Goal: Task Accomplishment & Management: Complete application form

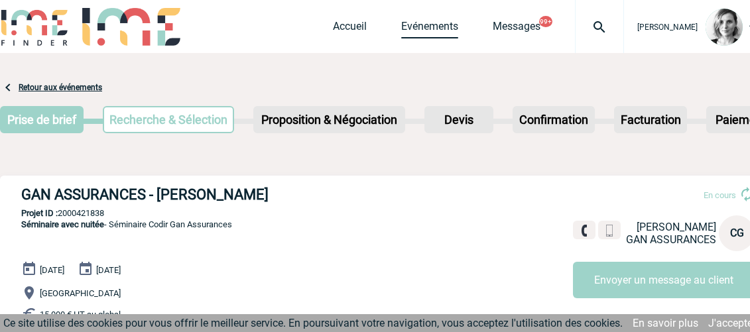
click at [436, 31] on link "Evénements" at bounding box center [429, 29] width 57 height 19
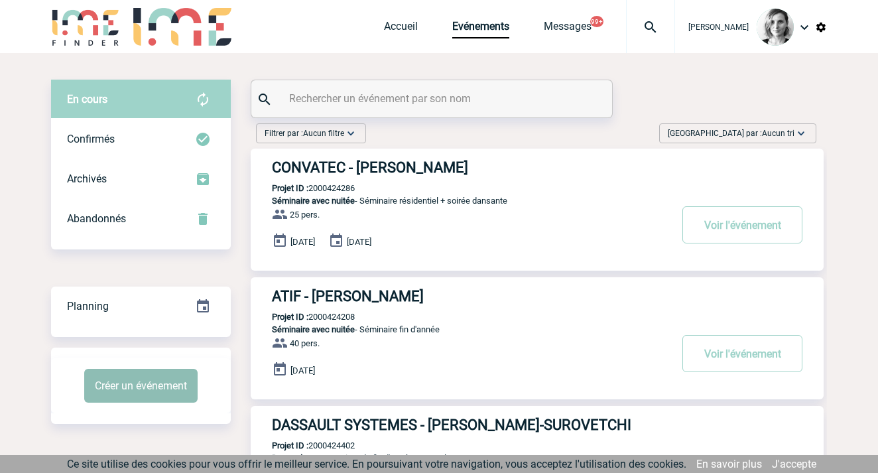
click at [114, 387] on button "Créer un événement" at bounding box center [140, 386] width 113 height 34
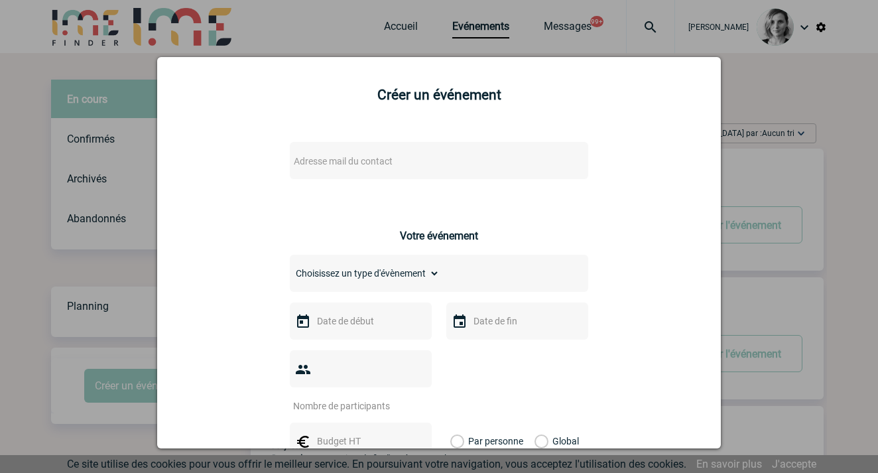
click at [391, 159] on span "Adresse mail du contact" at bounding box center [405, 161] width 232 height 19
drag, startPoint x: 333, startPoint y: 183, endPoint x: 99, endPoint y: 216, distance: 235.7
click at [468, 186] on input "melissa.mouloudj@adagio-city.com>" at bounding box center [399, 183] width 226 height 19
click at [289, 186] on input "melissa.mouloudj@adagio-city.com" at bounding box center [399, 183] width 226 height 19
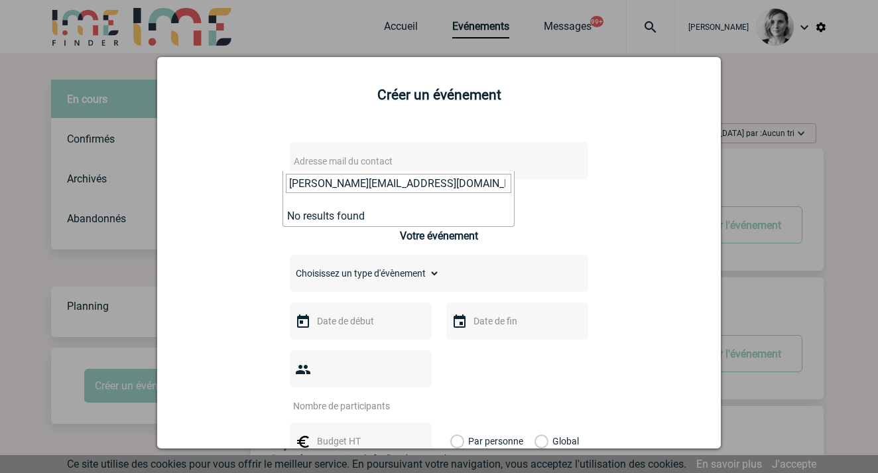
click at [426, 185] on input "melissa.mouloudj@adagio-city.com" at bounding box center [399, 183] width 226 height 19
click at [425, 184] on input "melissa.mouloudj@adagio-city.com" at bounding box center [399, 183] width 226 height 19
click at [424, 184] on input "melissa.mouloudj@adagio-city.com" at bounding box center [399, 183] width 226 height 19
paste input "Jean-michel.fabre@vinci-construction.com"
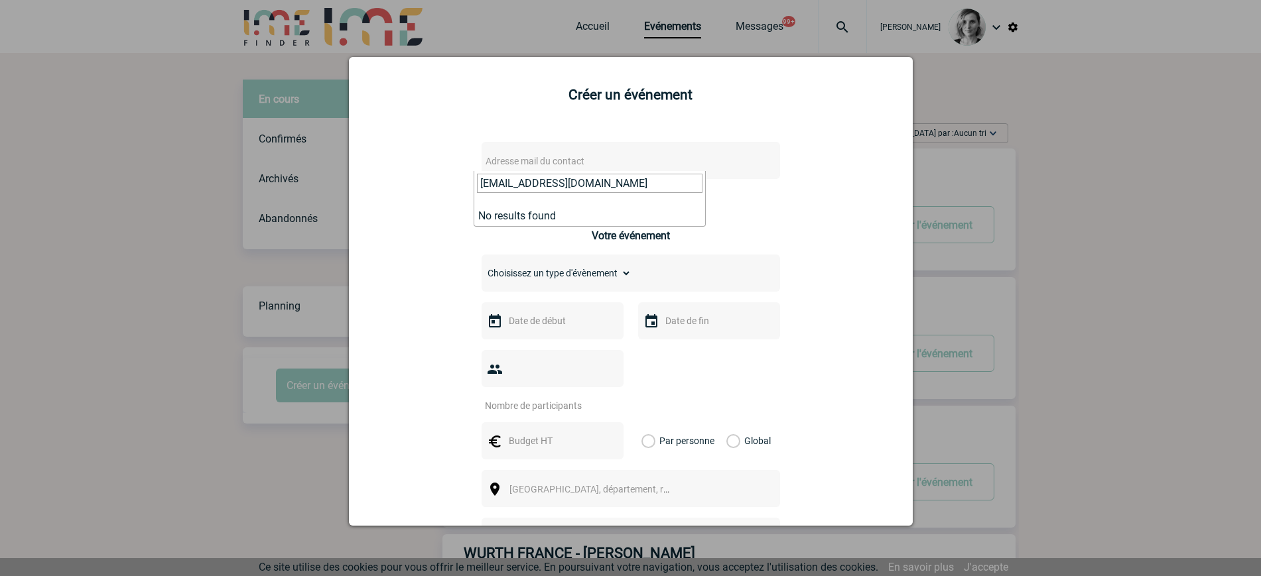
click at [598, 178] on input "Jean-michel.fabre@vinci-construction.com" at bounding box center [590, 183] width 226 height 19
paste input "Mouloudj, Melissa <melissa.mouloudj@adagio-city.com>"
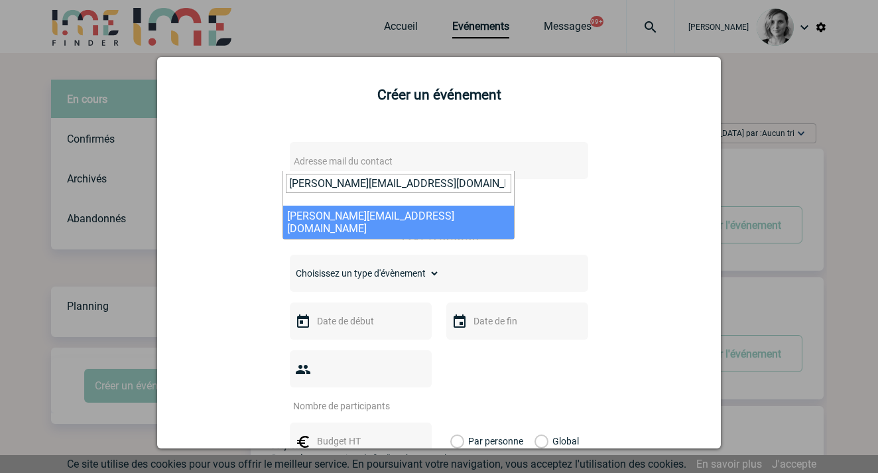
type input "melissa.mouloudj@adagio-city.com"
select select "132804"
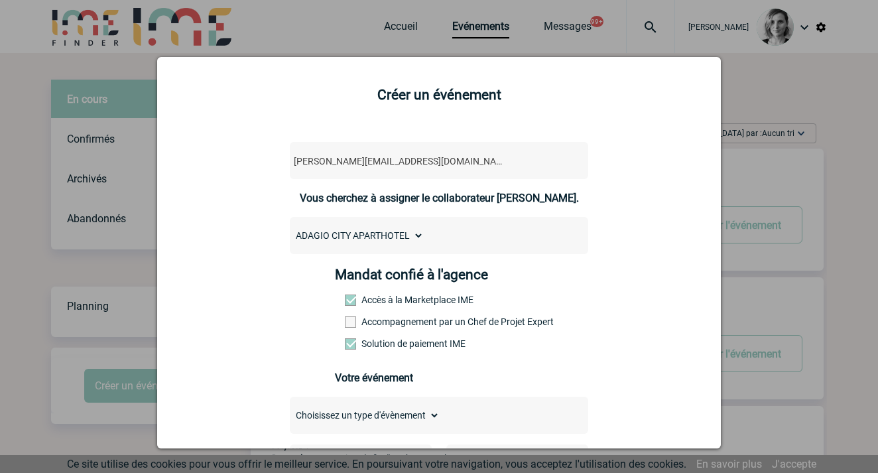
click at [381, 317] on div "Mandat confié à l'agence Accès à la Marketplace IME Accompagnement par un Chef …" at bounding box center [439, 313] width 209 height 92
click at [383, 327] on label "Accompagnement par un Chef de Projet Expert" at bounding box center [374, 321] width 58 height 11
click at [0, 0] on input "Accompagnement par un Chef de Projet Expert" at bounding box center [0, 0] width 0 height 0
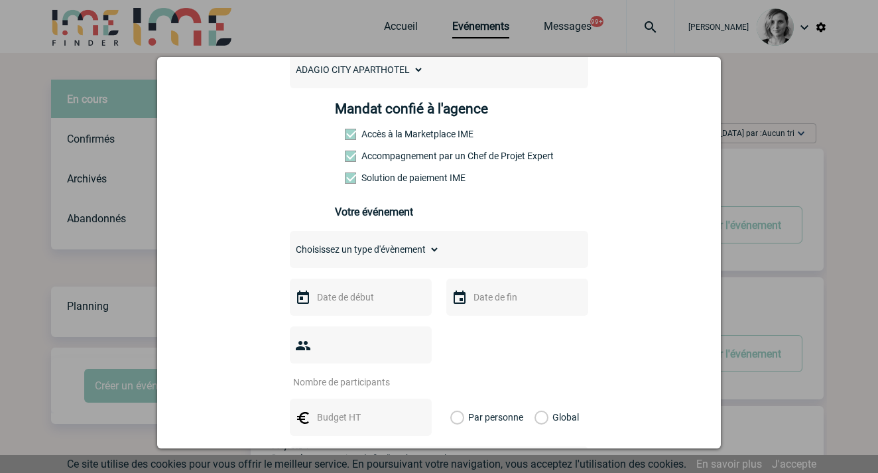
click at [523, 202] on div "Mandat confié à l'agence Accès à la Marketplace IME Accompagnement par un Chef …" at bounding box center [439, 166] width 209 height 130
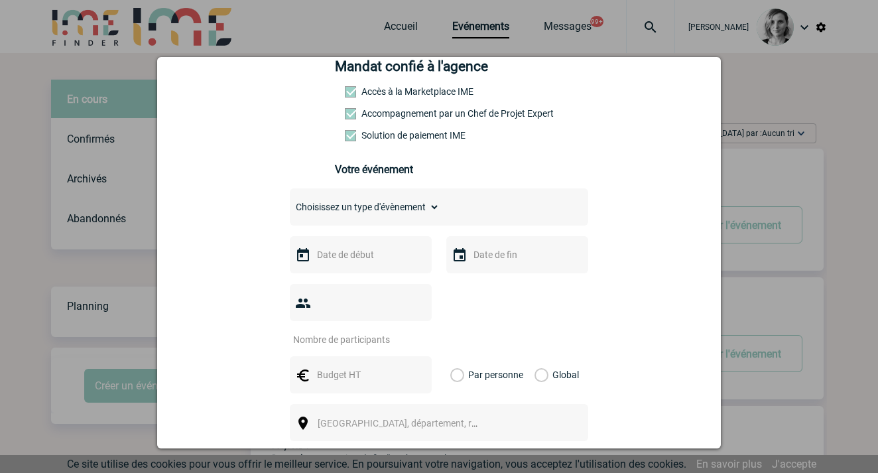
scroll to position [249, 0]
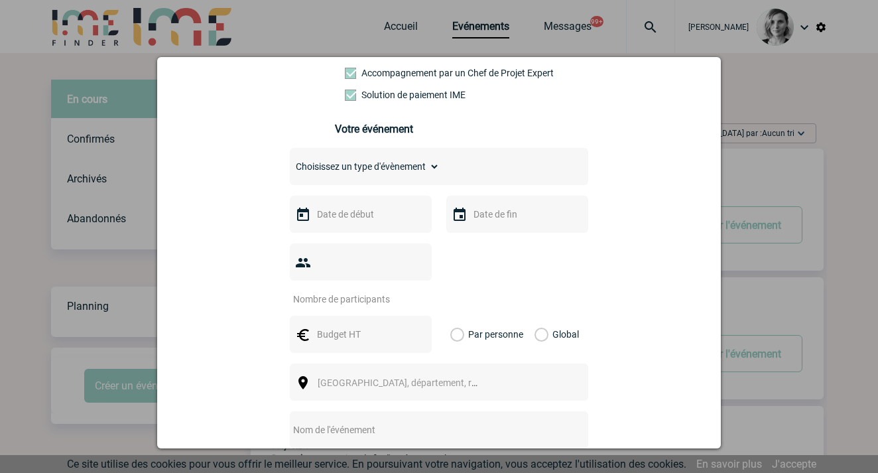
click at [325, 216] on input "text" at bounding box center [360, 214] width 92 height 17
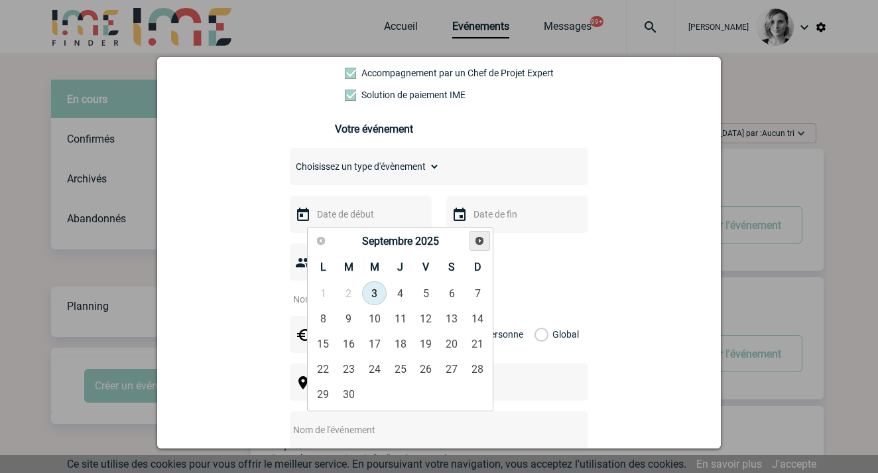
click at [476, 236] on span "Suivant" at bounding box center [479, 240] width 11 height 11
click at [476, 242] on span "Suivant" at bounding box center [479, 240] width 11 height 11
click at [474, 242] on link "Suivant" at bounding box center [480, 241] width 21 height 21
click at [373, 318] on link "10" at bounding box center [374, 318] width 25 height 24
type input "10-12-2025"
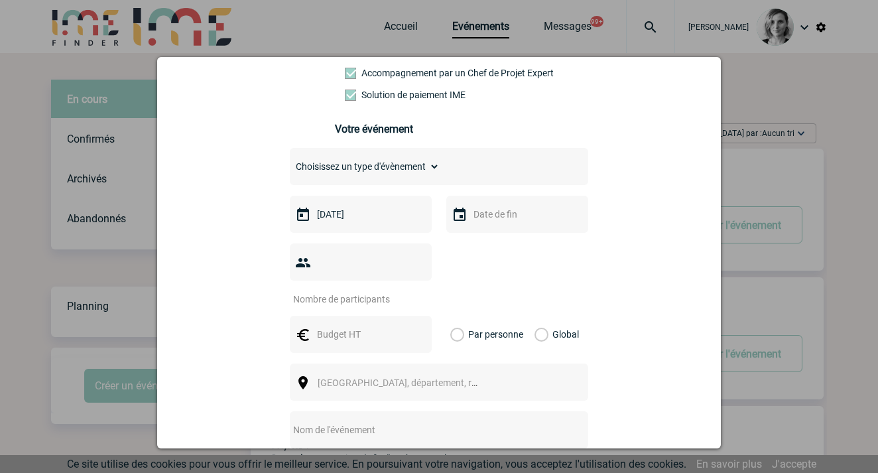
click at [358, 291] on input "number" at bounding box center [352, 299] width 125 height 17
drag, startPoint x: 564, startPoint y: 229, endPoint x: 457, endPoint y: 261, distance: 111.4
click at [564, 229] on div at bounding box center [517, 214] width 142 height 37
click at [340, 291] on input "number" at bounding box center [352, 299] width 125 height 17
type input "311"
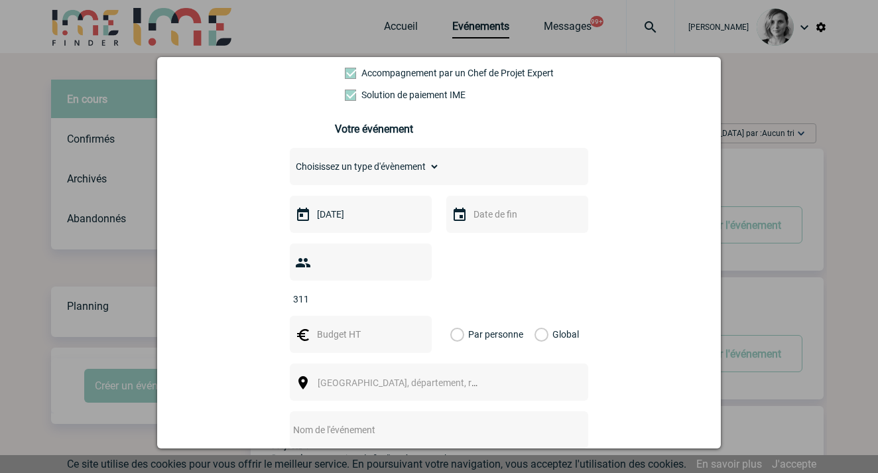
drag, startPoint x: 552, startPoint y: 279, endPoint x: 458, endPoint y: 289, distance: 94.6
click at [552, 279] on div "311" at bounding box center [439, 274] width 298 height 62
click at [336, 326] on input "text" at bounding box center [360, 334] width 92 height 17
type input "80000"
click at [543, 316] on label "Global" at bounding box center [539, 334] width 9 height 37
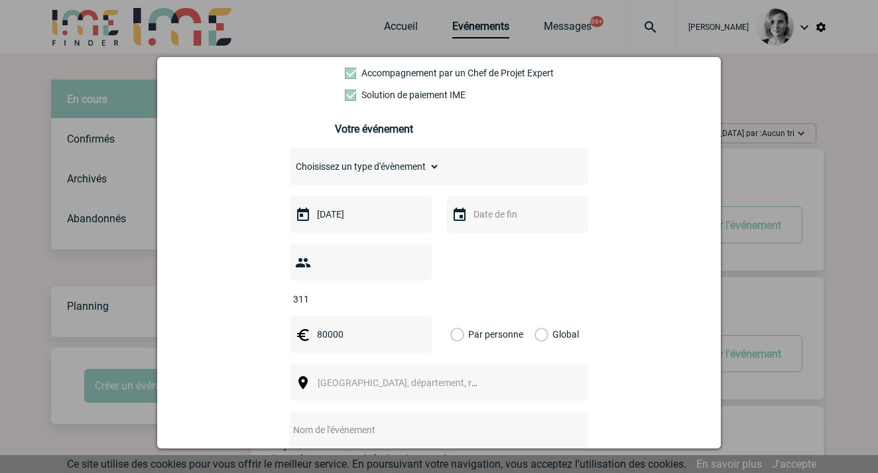
click at [0, 0] on input "Global" at bounding box center [0, 0] width 0 height 0
click at [401, 371] on div "Ville, département, région..." at bounding box center [439, 381] width 298 height 37
click at [374, 377] on span "Ville, département, région..." at bounding box center [410, 382] width 184 height 11
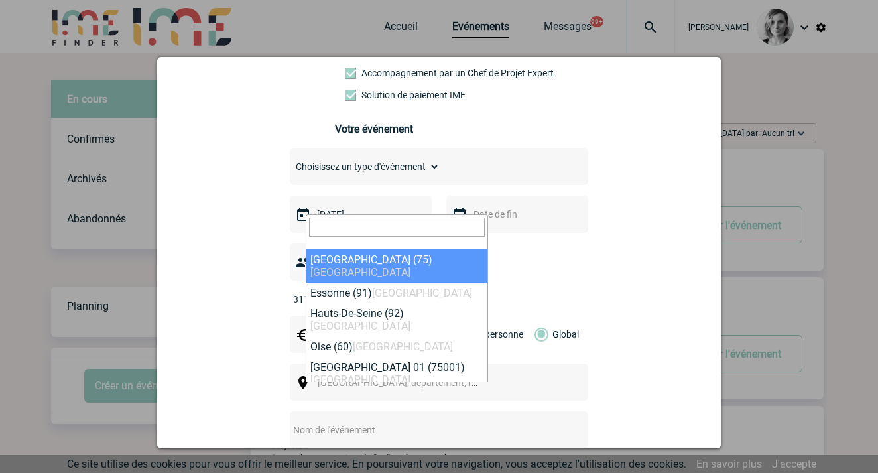
select select "3"
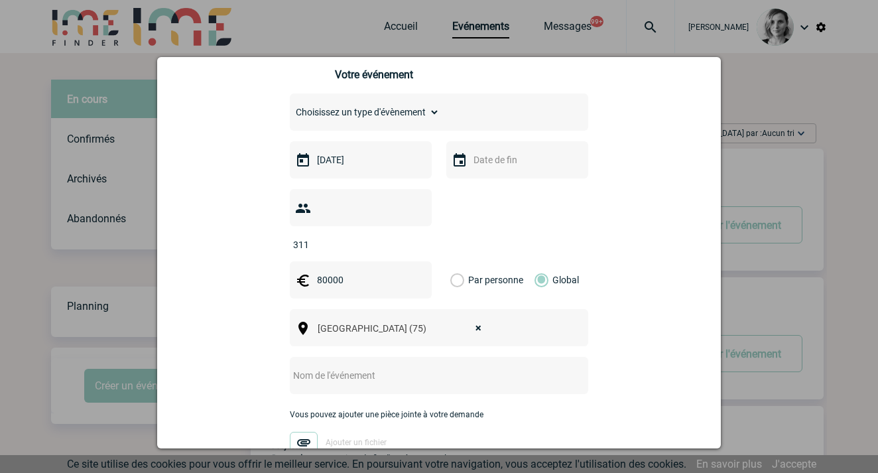
scroll to position [332, 0]
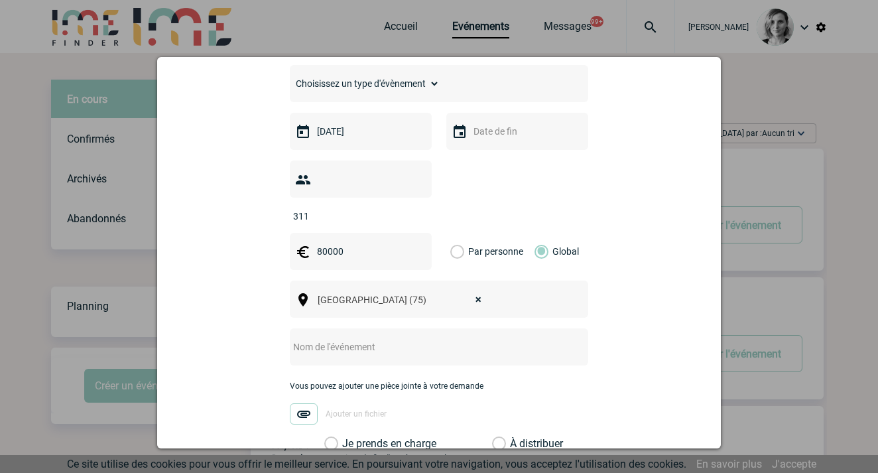
click at [357, 338] on input "text" at bounding box center [421, 346] width 263 height 17
click at [649, 294] on div "melissa.mouloudj@adagio-city.com melissa.mouloudj@adagio-city.com Vous cherchez…" at bounding box center [439, 211] width 531 height 826
drag, startPoint x: 414, startPoint y: 324, endPoint x: 399, endPoint y: 332, distance: 16.3
click at [414, 338] on input "text" at bounding box center [421, 346] width 263 height 17
paste input "Journée d’étude + soirée"
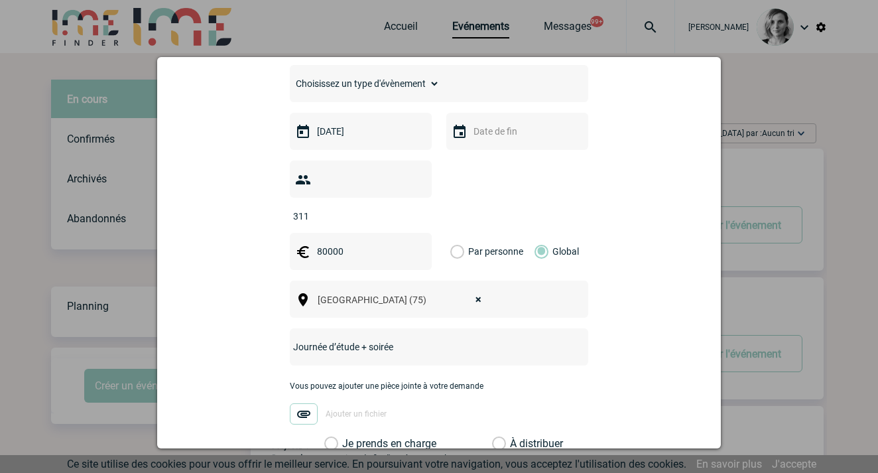
type input "Journée d’étude + soirée"
click at [347, 437] on label "Je prends en charge" at bounding box center [335, 443] width 23 height 13
click at [0, 0] on input "Je prends en charge" at bounding box center [0, 0] width 0 height 0
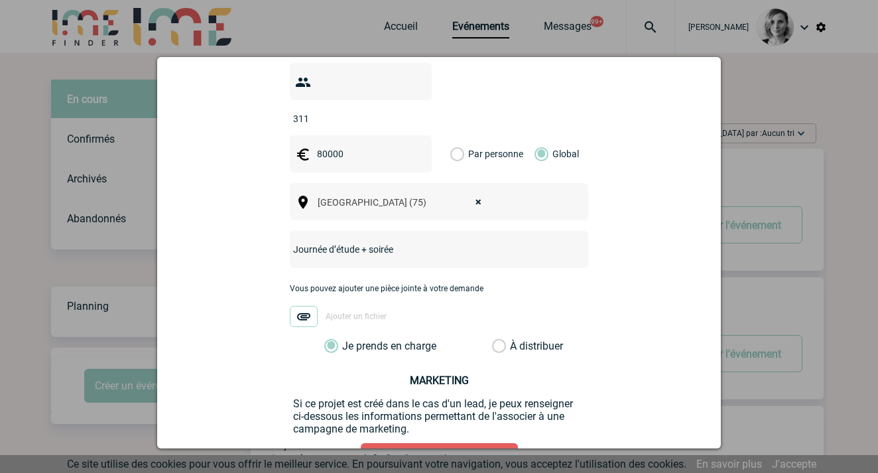
scroll to position [506, 0]
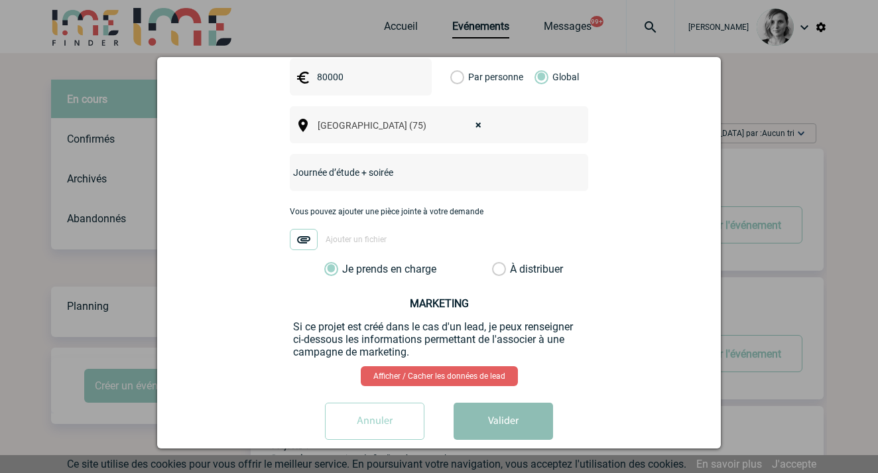
click at [470, 403] on button "Valider" at bounding box center [503, 421] width 99 height 37
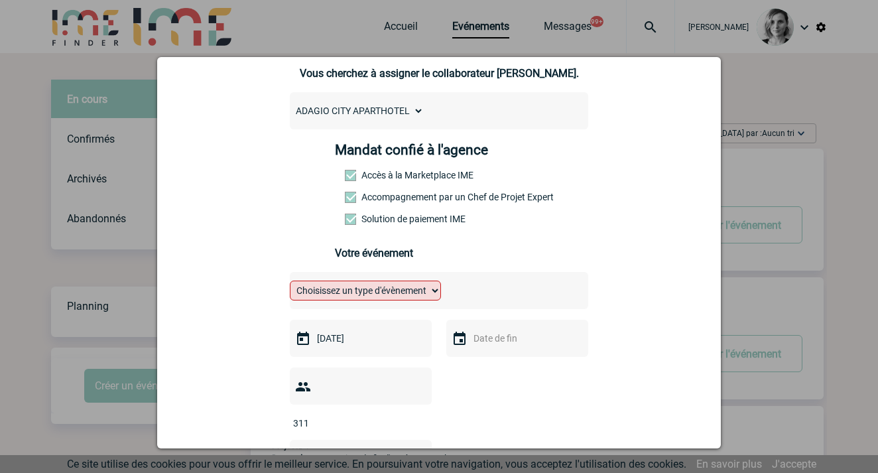
scroll to position [174, 0]
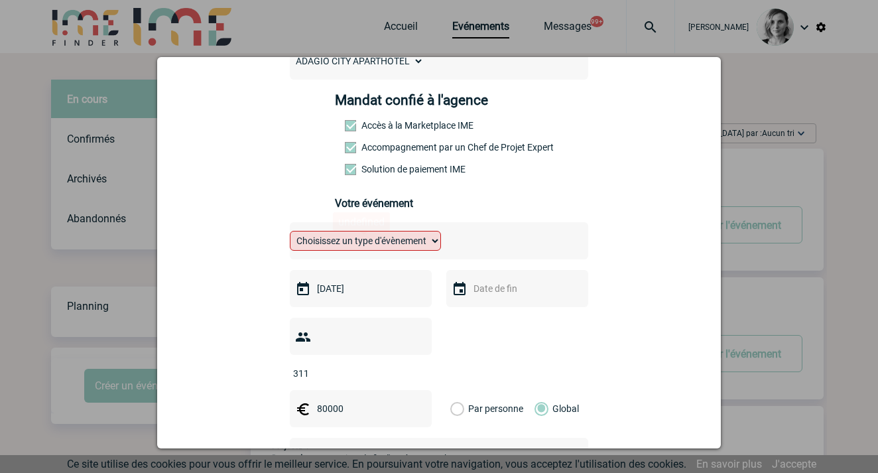
click at [328, 239] on select "Choisissez un type d'évènement Séminaire avec nuitée Séminaire sans nuitée Repa…" at bounding box center [365, 241] width 151 height 20
select select "3"
click at [290, 234] on select "Choisissez un type d'évènement Séminaire avec nuitée Séminaire sans nuitée Repa…" at bounding box center [365, 241] width 151 height 20
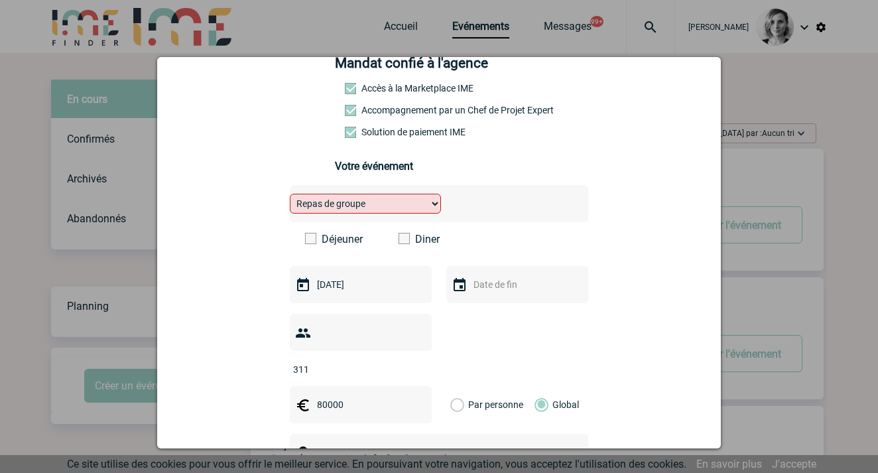
scroll to position [208, 0]
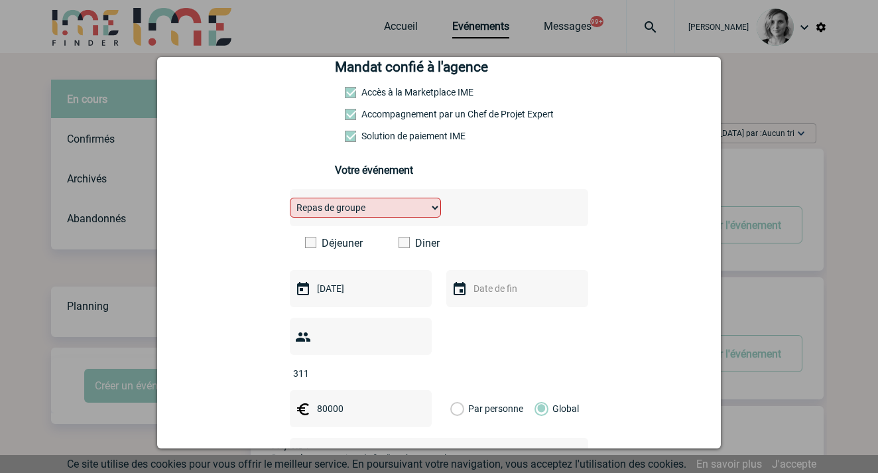
click at [404, 244] on label "Diner" at bounding box center [437, 243] width 76 height 13
click at [0, 0] on input "Diner" at bounding box center [0, 0] width 0 height 0
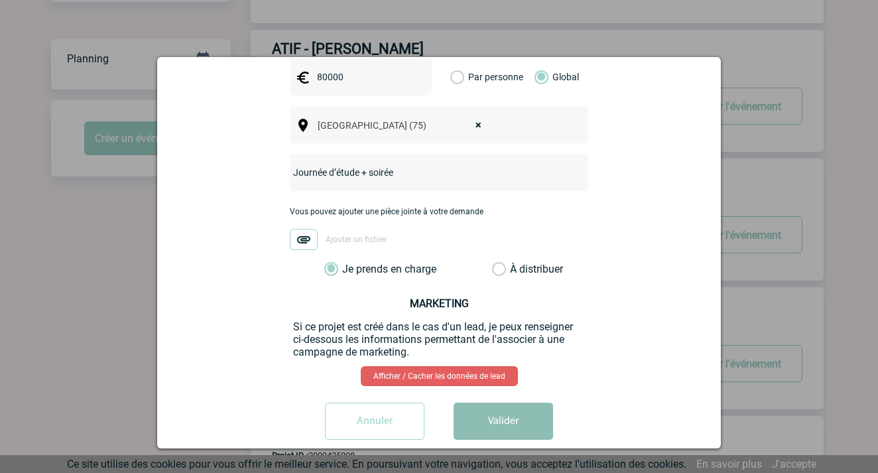
scroll to position [415, 0]
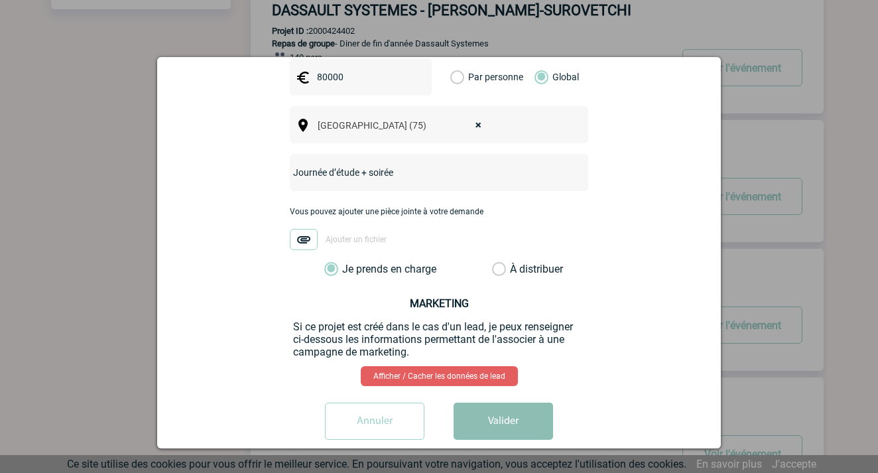
click at [504, 403] on button "Valider" at bounding box center [503, 421] width 99 height 37
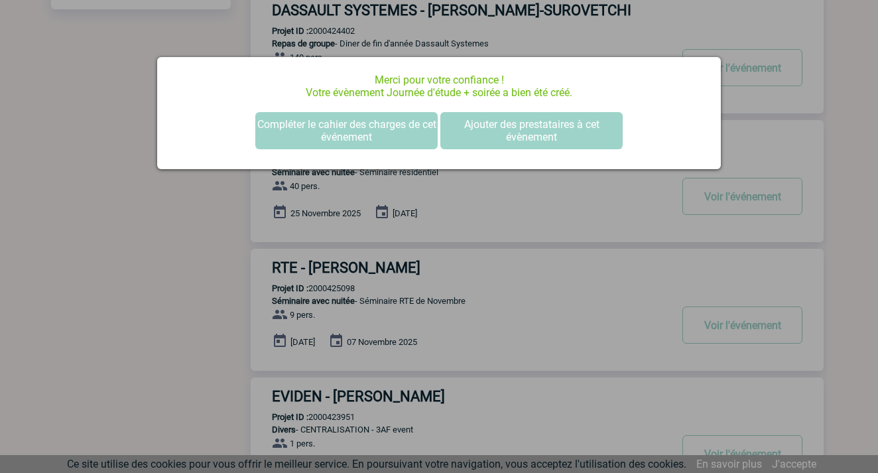
scroll to position [0, 0]
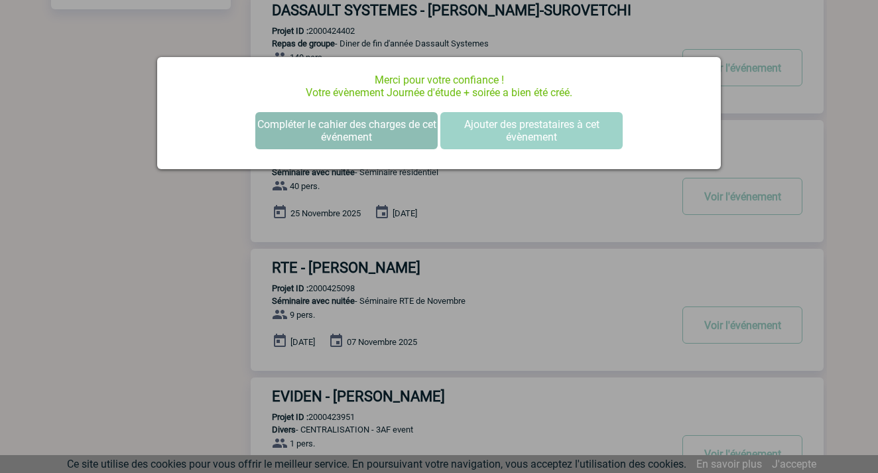
click at [342, 125] on button "Compléter le cahier des charges de cet événement" at bounding box center [346, 130] width 182 height 37
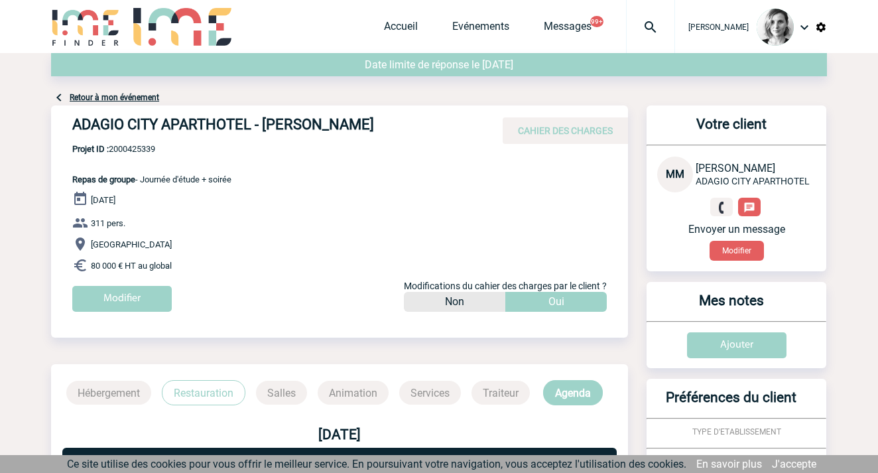
click at [811, 184] on div "MM [PERSON_NAME] ADAGIO CITY APARTHOTEL Envoyer un message Modifier" at bounding box center [736, 209] width 159 height 104
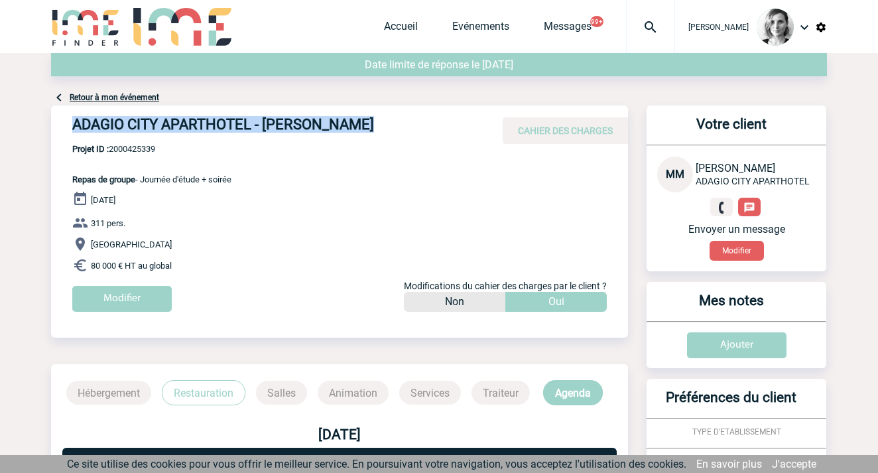
drag, startPoint x: 64, startPoint y: 125, endPoint x: 488, endPoint y: 126, distance: 423.8
click at [488, 126] on div "ADAGIO CITY APARTHOTEL - Melissa MOULOUDJ CAHIER DES CHARGES" at bounding box center [339, 124] width 577 height 38
copy div "ADAGIO CITY APARTHOTEL - Melissa MOULOUDJ"
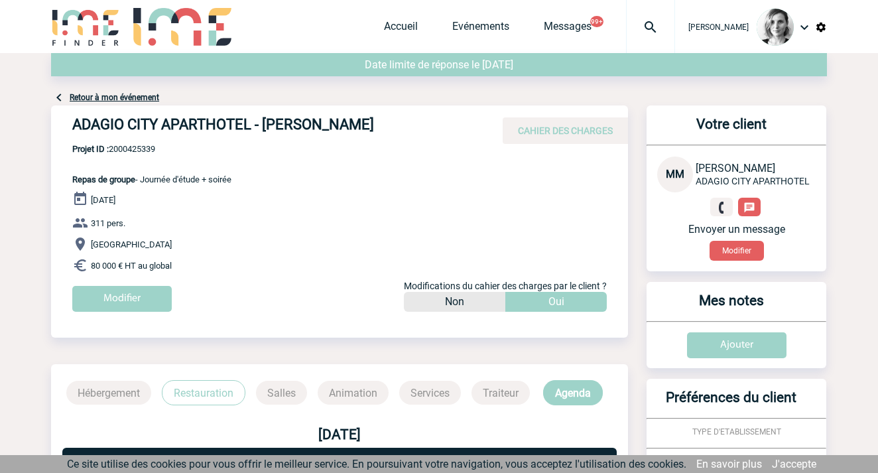
click at [140, 148] on span "Projet ID : 2000425339" at bounding box center [151, 149] width 159 height 10
copy span "2000425339"
drag, startPoint x: 827, startPoint y: 216, endPoint x: 821, endPoint y: 212, distance: 7.2
click at [827, 216] on body "Lydie TRELLU Accueil Evénements" at bounding box center [439, 389] width 878 height 779
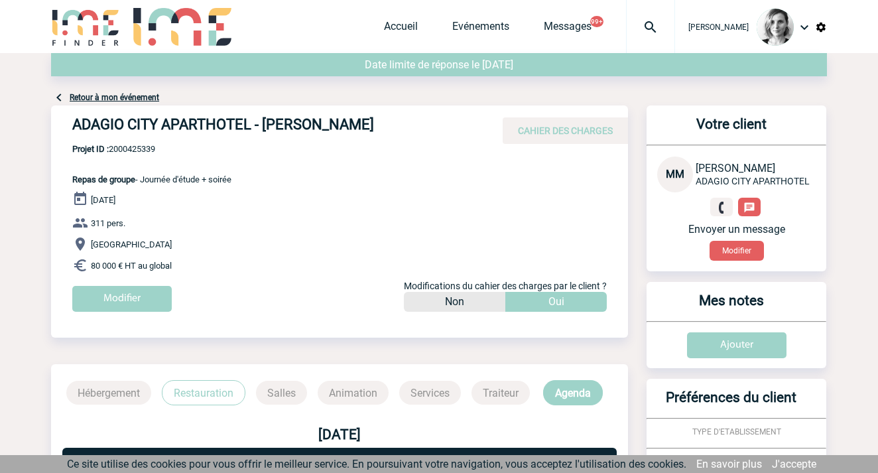
click at [505, 17] on div "Accueil Evénements Messages 99+ Projet, client Projet, client" at bounding box center [529, 26] width 291 height 53
click at [470, 41] on div "Accueil Evénements Messages 99+ Projet, client Projet, client" at bounding box center [529, 26] width 291 height 53
click at [473, 33] on link "Evénements" at bounding box center [480, 29] width 57 height 19
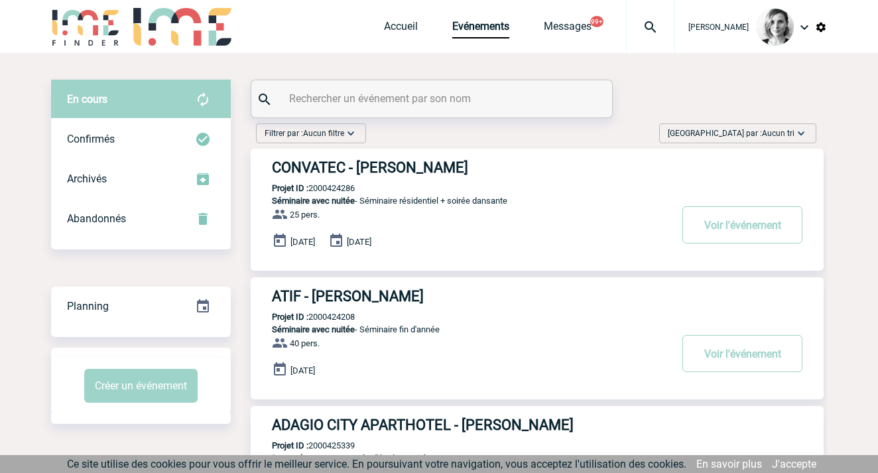
click at [180, 366] on div "Créer un événement" at bounding box center [141, 385] width 180 height 55
click at [193, 371] on button "Créer un événement" at bounding box center [140, 386] width 113 height 34
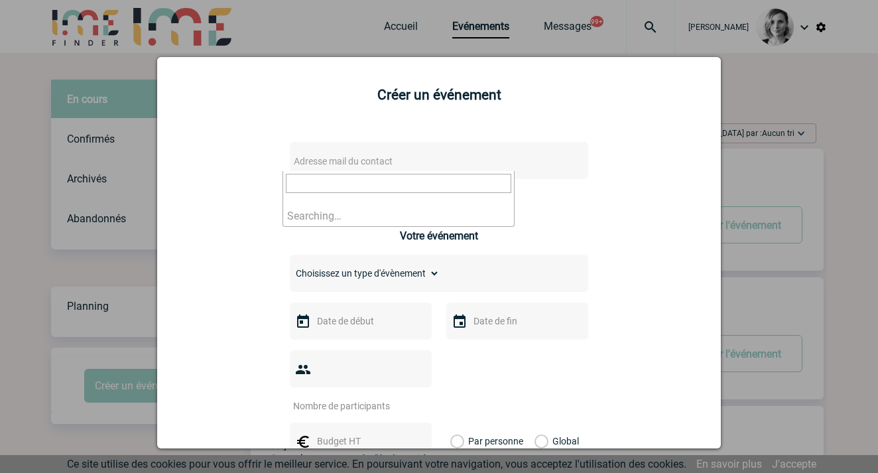
click at [328, 158] on span "Adresse mail du contact" at bounding box center [343, 161] width 99 height 11
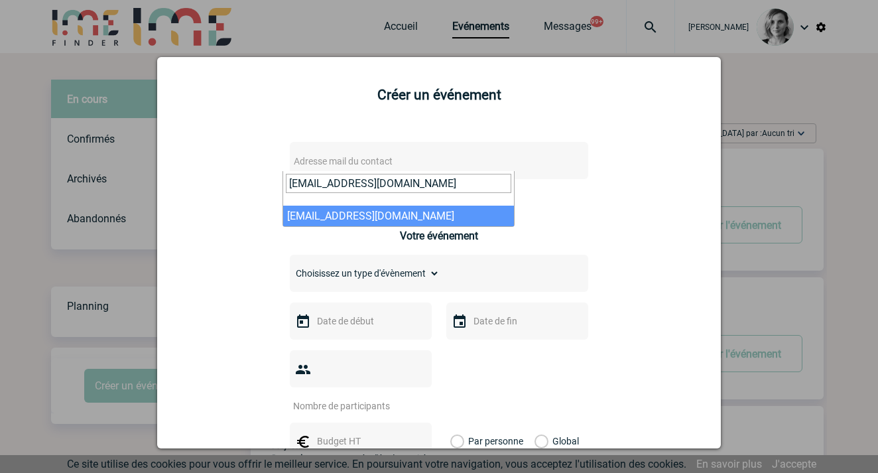
type input "Jean-michel.fabre@vinci-construction.com"
select select "132810"
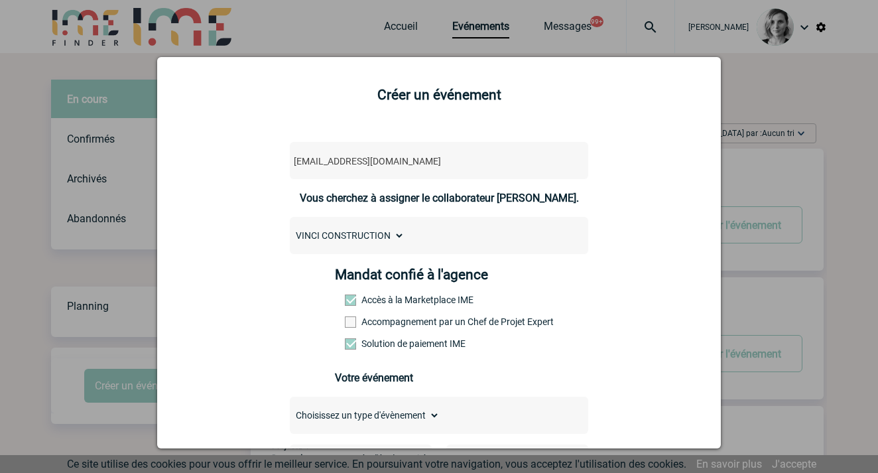
click at [401, 326] on label "Accompagnement par un Chef de Projet Expert" at bounding box center [374, 321] width 58 height 11
click at [0, 0] on input "Accompagnement par un Chef de Projet Expert" at bounding box center [0, 0] width 0 height 0
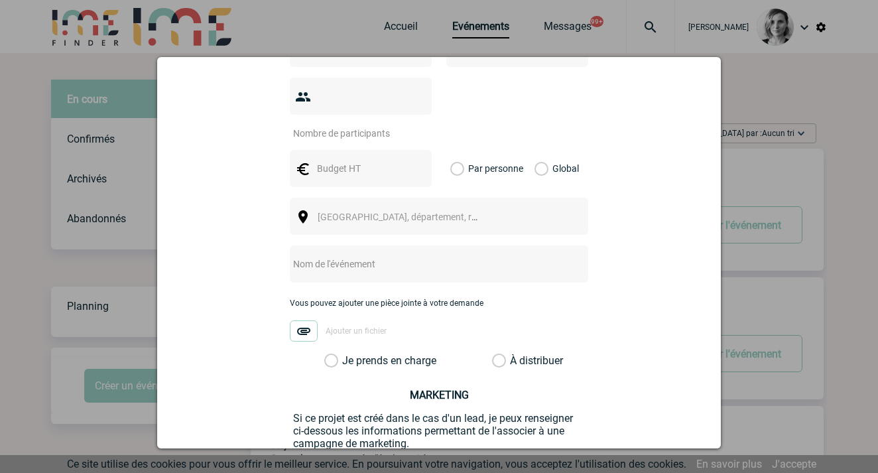
click at [354, 160] on input "text" at bounding box center [360, 168] width 92 height 17
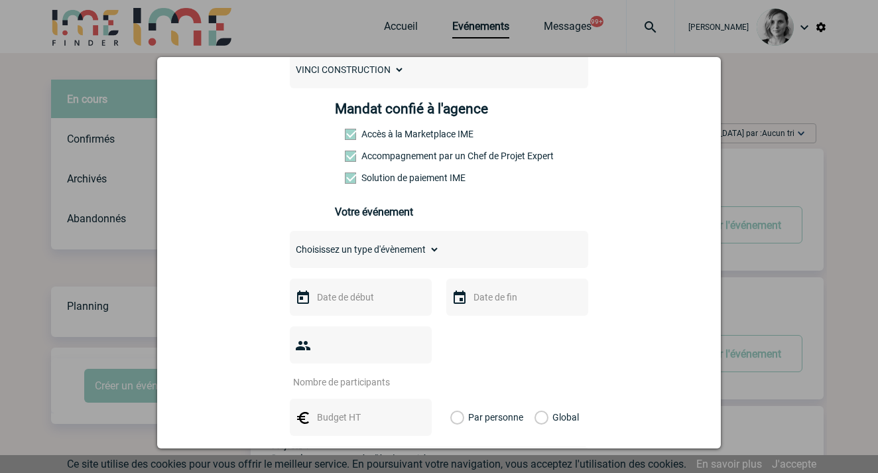
click at [316, 294] on input "text" at bounding box center [360, 297] width 92 height 17
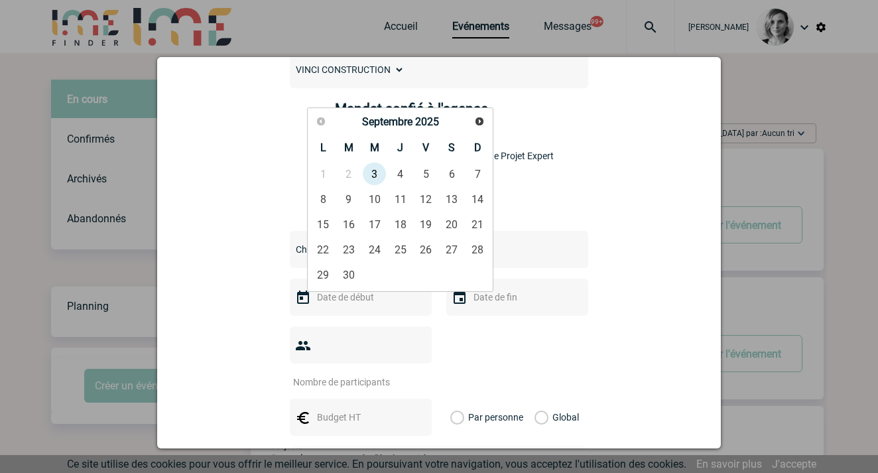
click at [484, 120] on span "Suivant" at bounding box center [479, 121] width 11 height 11
click at [478, 117] on span "Suivant" at bounding box center [479, 121] width 11 height 11
click at [477, 119] on span "Suivant" at bounding box center [479, 121] width 11 height 11
click at [428, 168] on link "5" at bounding box center [426, 174] width 25 height 24
type input "05-12-2025"
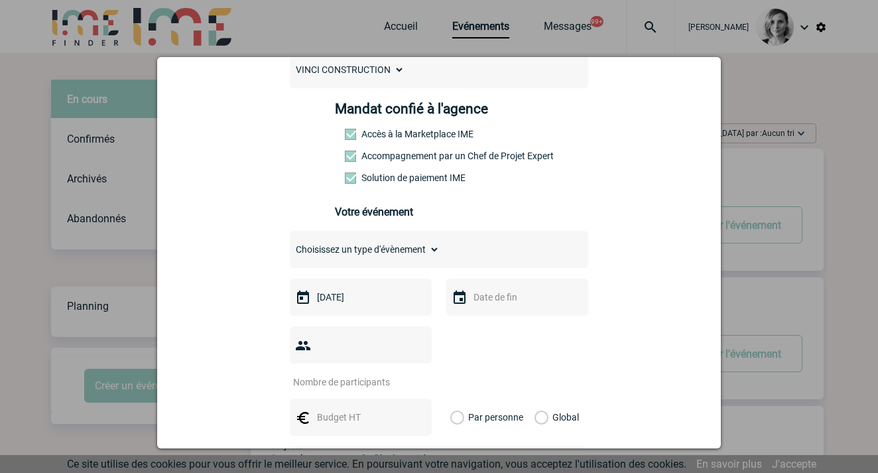
drag, startPoint x: 359, startPoint y: 251, endPoint x: 371, endPoint y: 245, distance: 13.7
click at [359, 251] on select "Choisissez un type d'évènement Séminaire avec nuitée Séminaire sans nuitée Repa…" at bounding box center [365, 249] width 150 height 19
select select "3"
click at [290, 243] on select "Choisissez un type d'évènement Séminaire avec nuitée Séminaire sans nuitée Repa…" at bounding box center [365, 249] width 150 height 19
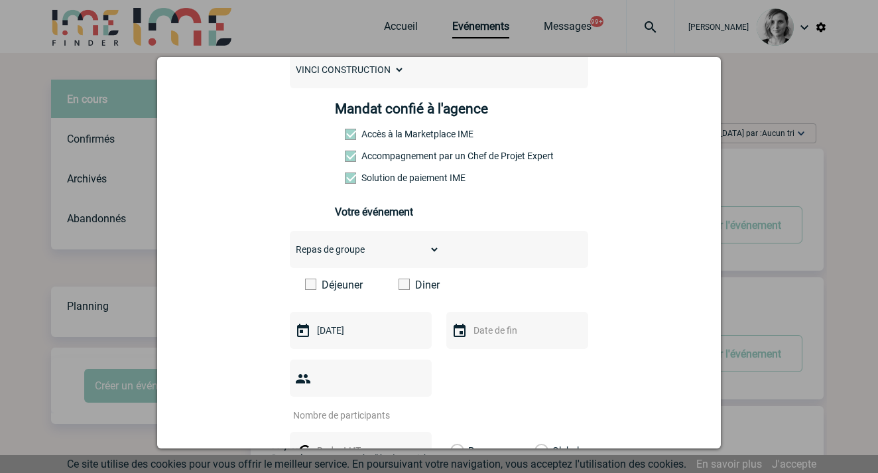
click at [365, 288] on label "Déjeuner" at bounding box center [343, 285] width 76 height 13
click at [0, 0] on input "Déjeuner" at bounding box center [0, 0] width 0 height 0
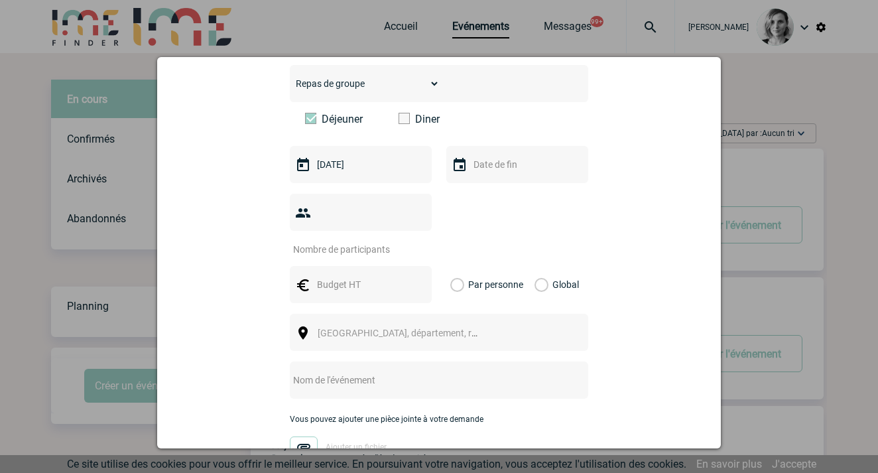
click at [342, 241] on input "number" at bounding box center [352, 249] width 125 height 17
type input "150"
click at [336, 276] on input "text" at bounding box center [360, 284] width 92 height 17
type input "15000"
click at [533, 266] on div "Global" at bounding box center [555, 284] width 44 height 37
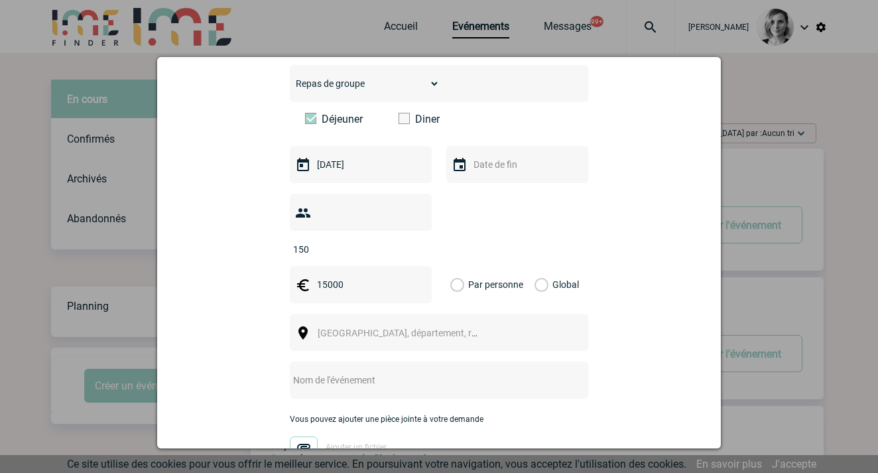
click at [535, 267] on label "Global" at bounding box center [539, 284] width 9 height 37
click at [0, 0] on input "Global" at bounding box center [0, 0] width 0 height 0
click at [348, 328] on span "Ville, département, région..." at bounding box center [410, 333] width 184 height 11
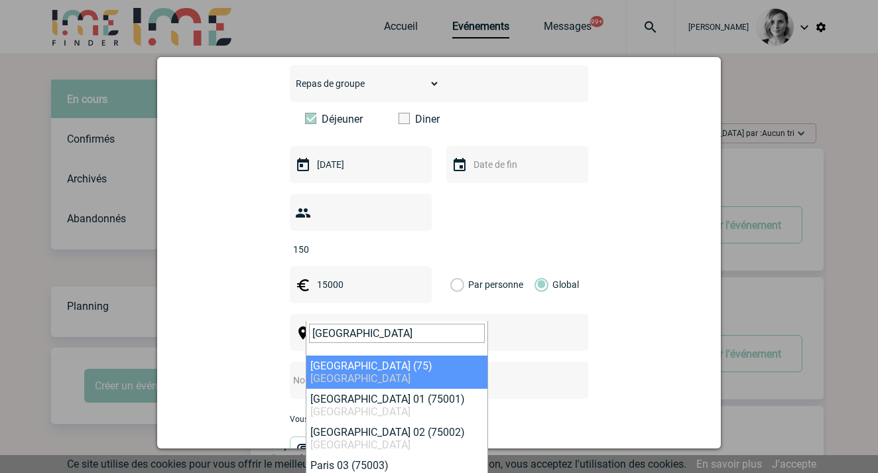
type input "paris"
select select "3"
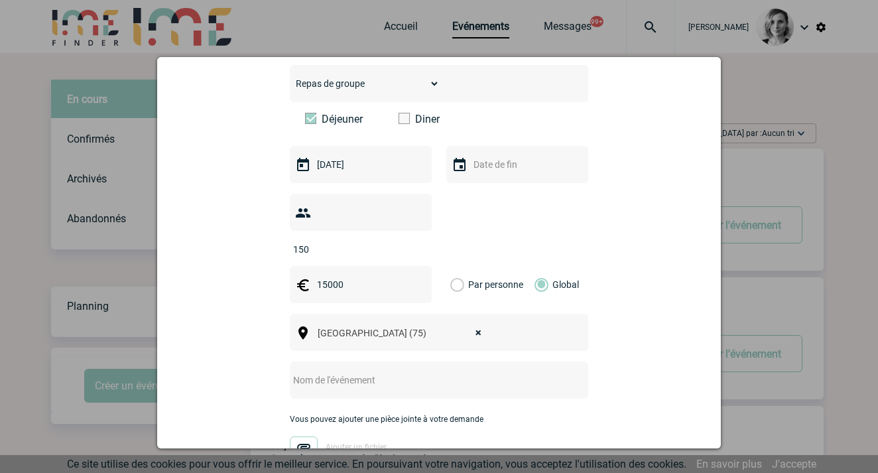
click at [322, 371] on input "text" at bounding box center [421, 379] width 263 height 17
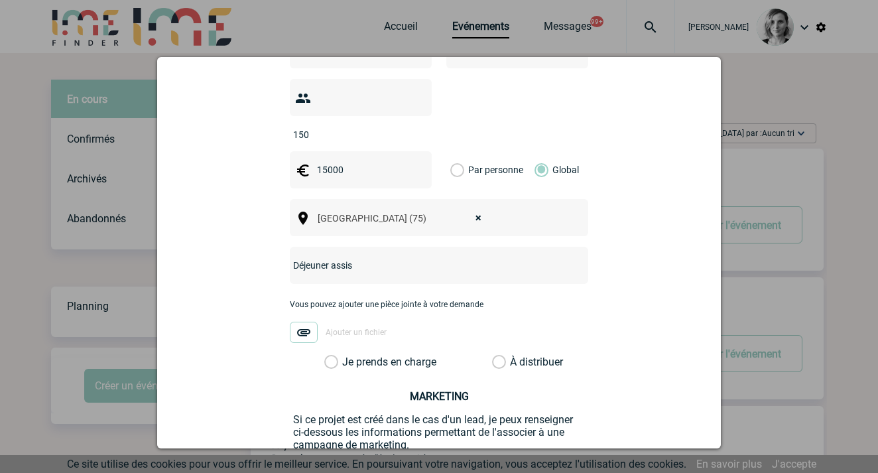
scroll to position [539, 0]
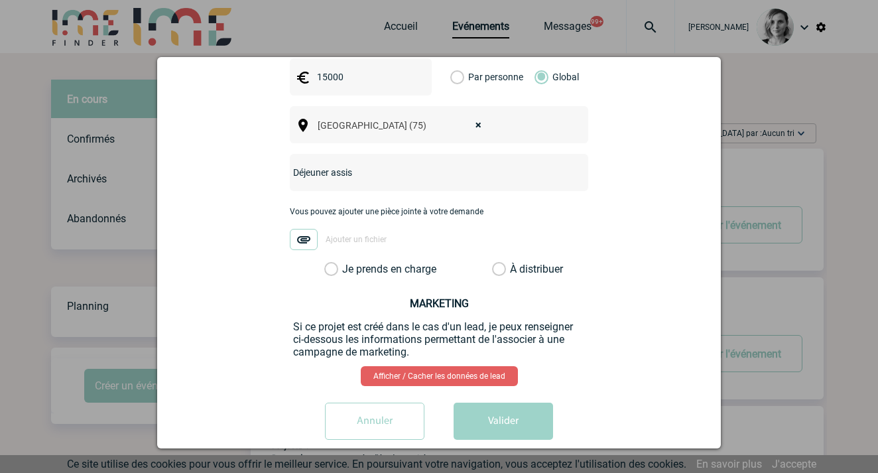
type input "Déjeuner assis"
click at [347, 263] on label "Je prends en charge" at bounding box center [335, 269] width 23 height 13
click at [0, 0] on input "Je prends en charge" at bounding box center [0, 0] width 0 height 0
click at [530, 403] on button "Valider" at bounding box center [503, 421] width 99 height 37
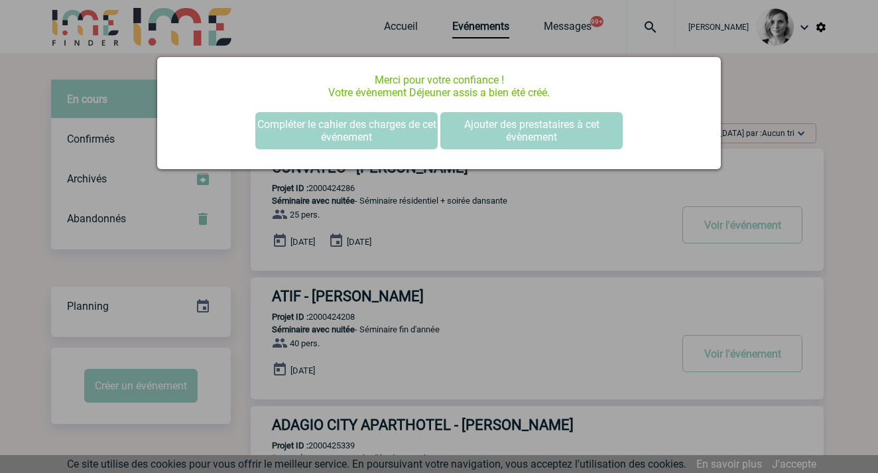
scroll to position [0, 0]
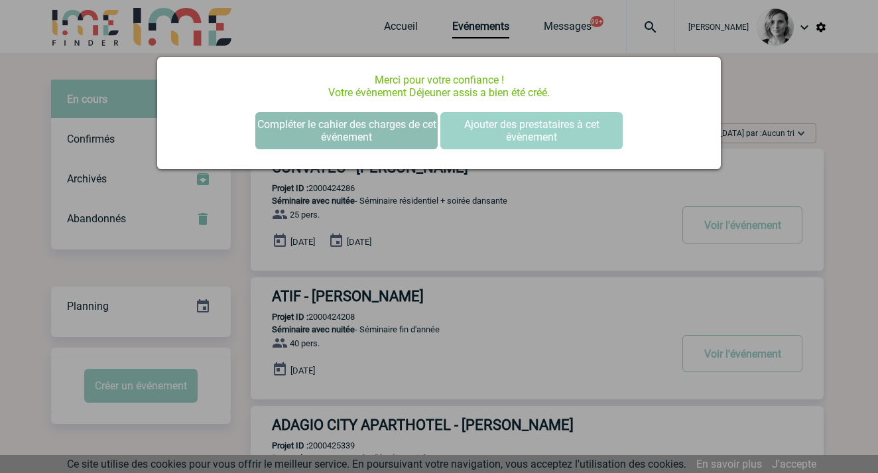
click at [362, 139] on button "Compléter le cahier des charges de cet événement" at bounding box center [346, 130] width 182 height 37
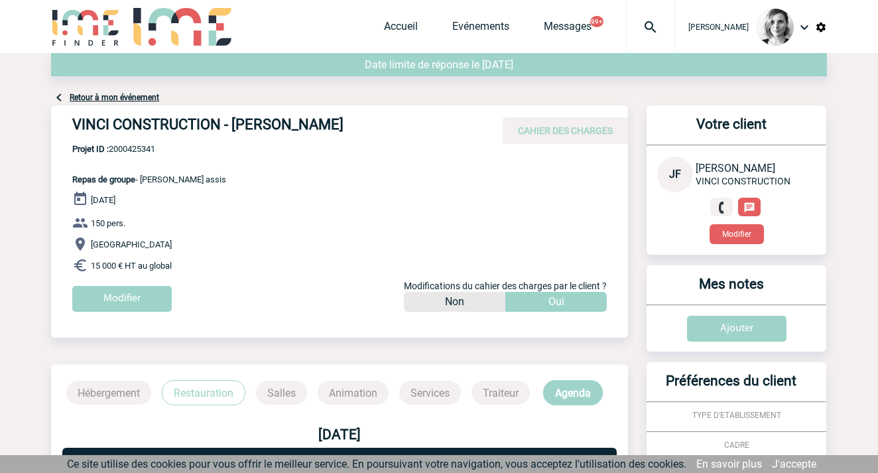
drag, startPoint x: 74, startPoint y: 123, endPoint x: 360, endPoint y: 115, distance: 286.6
click at [360, 115] on div "VINCI CONSTRUCTION - [PERSON_NAME] CAHIER DES CHARGES" at bounding box center [339, 124] width 577 height 38
click at [135, 149] on span "Projet ID : 2000425341" at bounding box center [149, 149] width 154 height 10
copy span "2000425341"
